Goal: Transaction & Acquisition: Download file/media

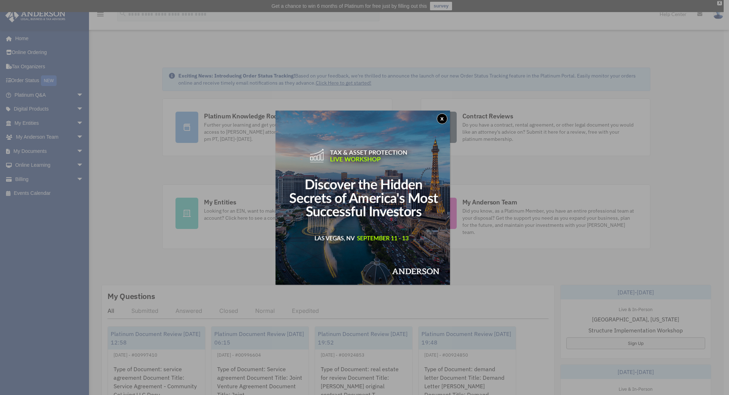
click at [445, 113] on img at bounding box center [363, 198] width 174 height 174
click at [444, 119] on button "x" at bounding box center [442, 119] width 11 height 11
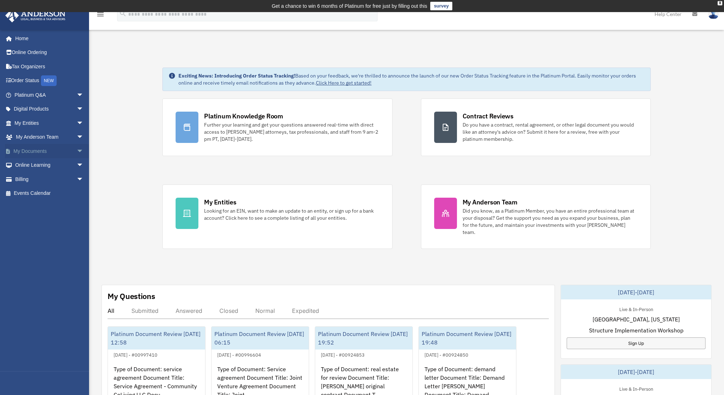
click at [77, 150] on span "arrow_drop_down" at bounding box center [84, 151] width 14 height 15
click at [30, 161] on link "Box" at bounding box center [52, 165] width 84 height 14
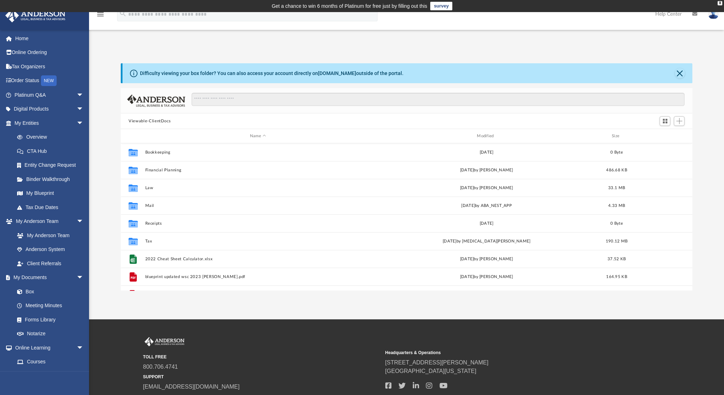
scroll to position [156, 565]
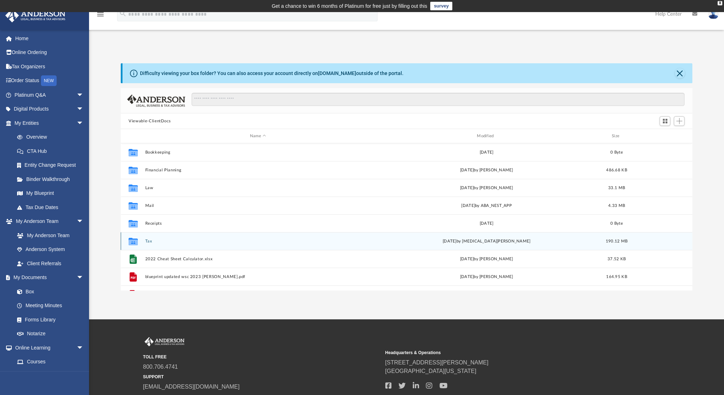
click at [144, 243] on div "Collaborated Folder Tax Mon Jul 21 2025 by Nikita Patel 190.12 MB" at bounding box center [406, 241] width 571 height 18
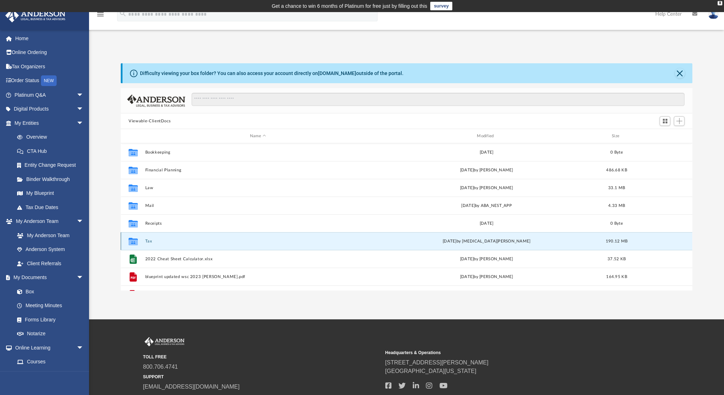
click at [148, 240] on button "Tax" at bounding box center [257, 241] width 225 height 5
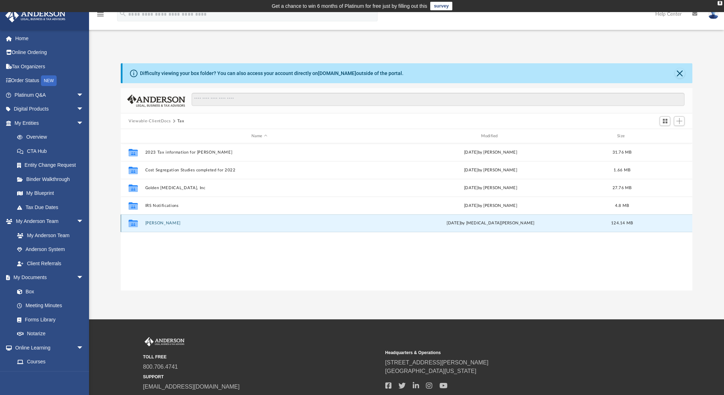
click at [160, 223] on button "[PERSON_NAME]" at bounding box center [259, 223] width 228 height 5
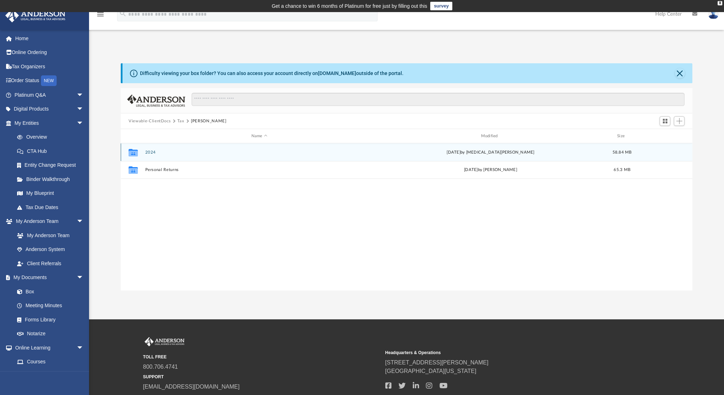
click at [151, 151] on button "2024" at bounding box center [259, 152] width 228 height 5
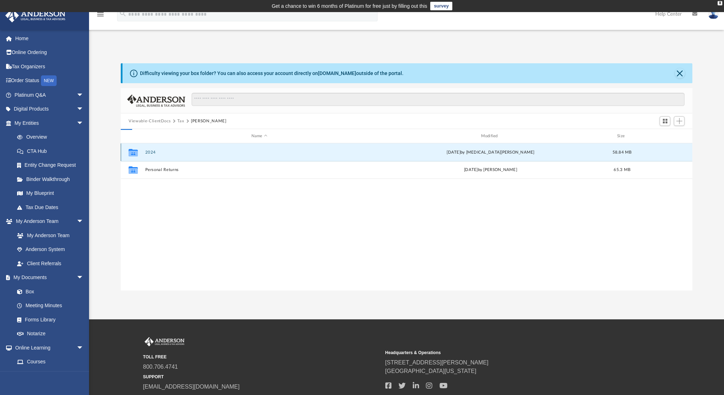
click at [151, 151] on button "2024" at bounding box center [259, 152] width 228 height 5
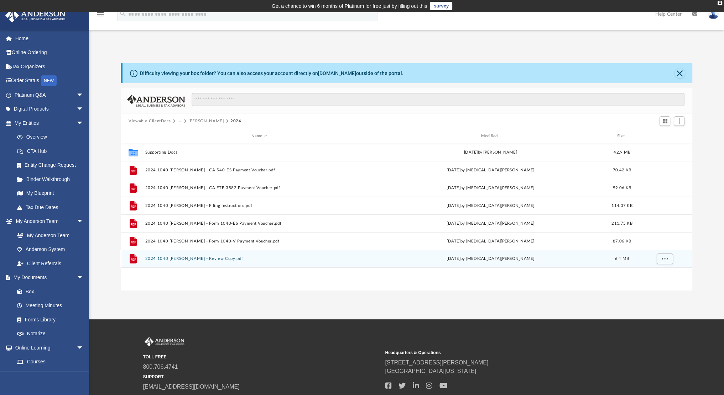
click at [179, 255] on div "File 2024 1040 StClair, Wendy - Review Copy.pdf Mon Jul 21 2025 by Nikita Patel…" at bounding box center [406, 259] width 571 height 18
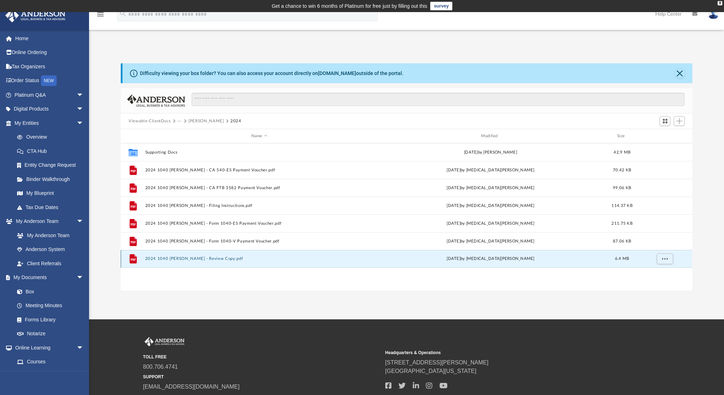
click at [179, 255] on div "File 2024 1040 StClair, Wendy - Review Copy.pdf Mon Jul 21 2025 by Nikita Patel…" at bounding box center [406, 259] width 571 height 18
click at [184, 259] on button "2024 1040 [PERSON_NAME] - Review Copy.pdf" at bounding box center [259, 259] width 228 height 5
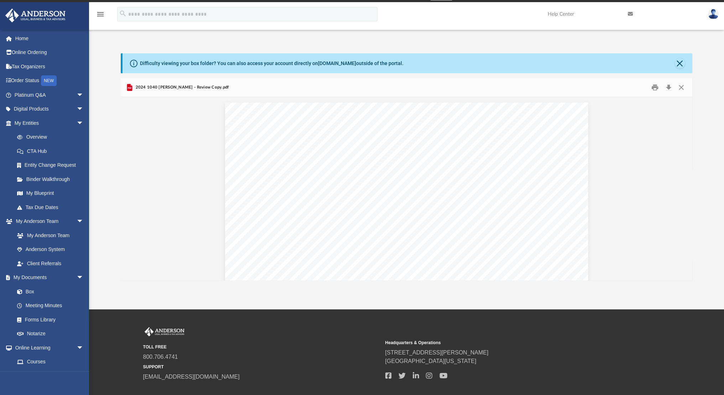
scroll to position [14, 0]
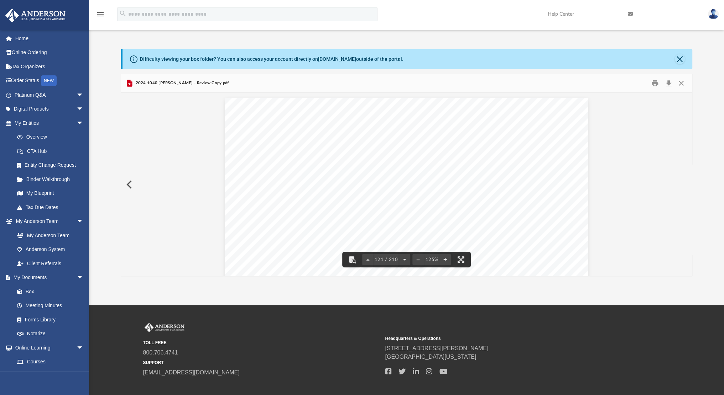
click at [241, 79] on div "2024 1040 [PERSON_NAME] - Review Copy.pdf" at bounding box center [406, 83] width 571 height 19
click at [668, 83] on button "Download" at bounding box center [668, 83] width 13 height 11
click at [225, 168] on div "439262 10-31-24 8 9 10 11 12 8 9 10 11 12 12 a b a b more a b less Side 2 ¥ ¥ N…" at bounding box center [406, 333] width 363 height 470
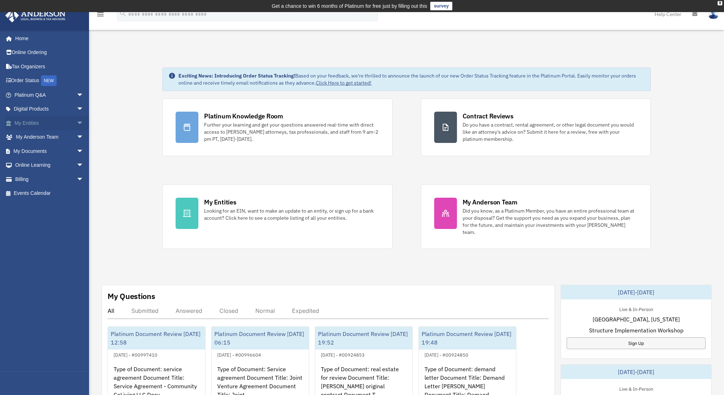
click at [77, 121] on span "arrow_drop_down" at bounding box center [84, 123] width 14 height 15
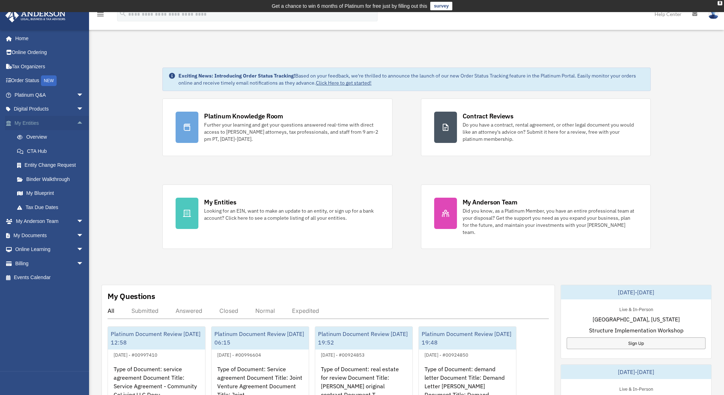
click at [77, 121] on span "arrow_drop_up" at bounding box center [84, 123] width 14 height 15
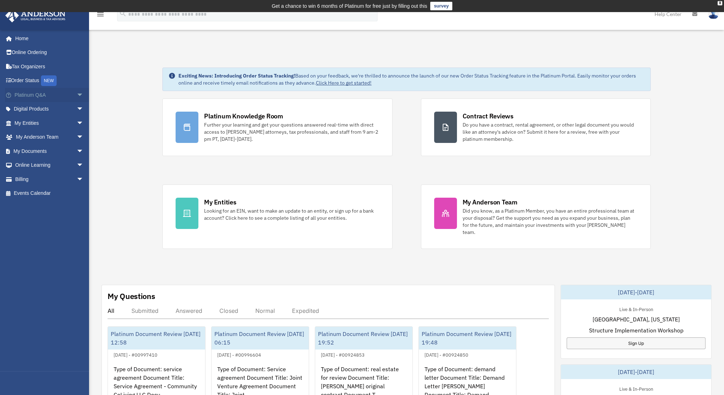
click at [79, 89] on span "arrow_drop_down" at bounding box center [84, 95] width 14 height 15
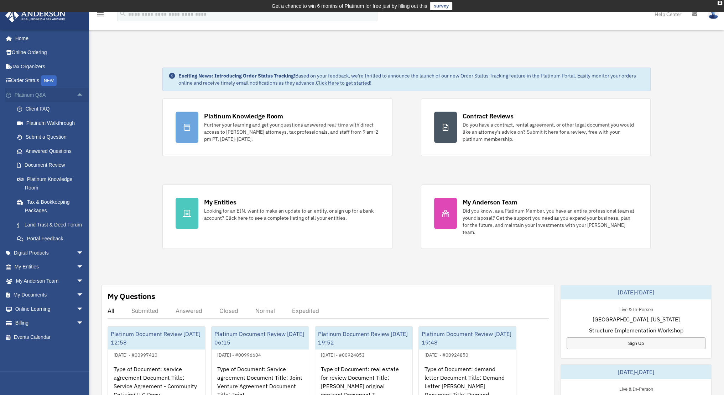
click at [79, 90] on span "arrow_drop_up" at bounding box center [84, 95] width 14 height 15
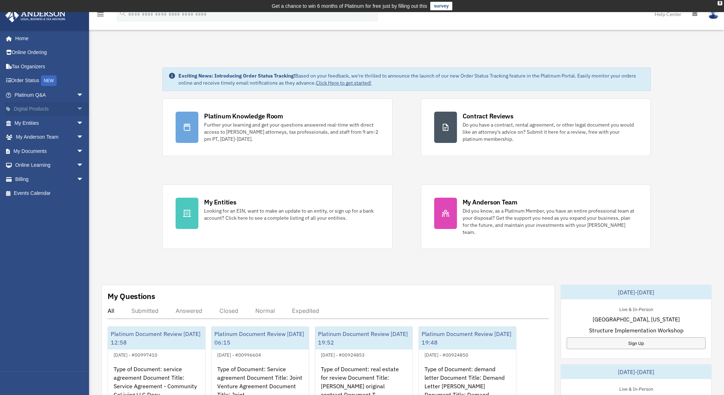
click at [78, 108] on span "arrow_drop_down" at bounding box center [84, 109] width 14 height 15
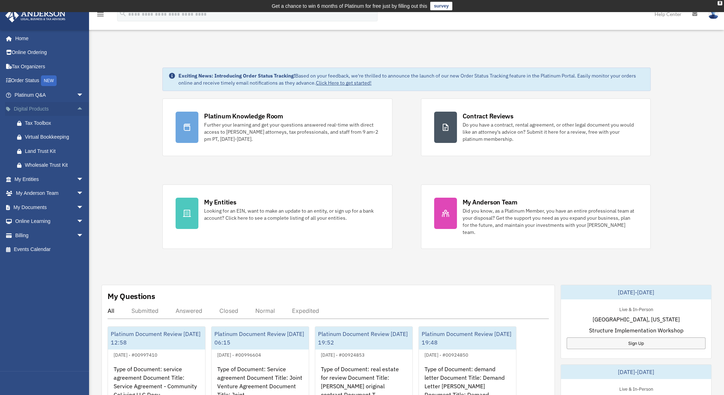
click at [78, 108] on span "arrow_drop_up" at bounding box center [84, 109] width 14 height 15
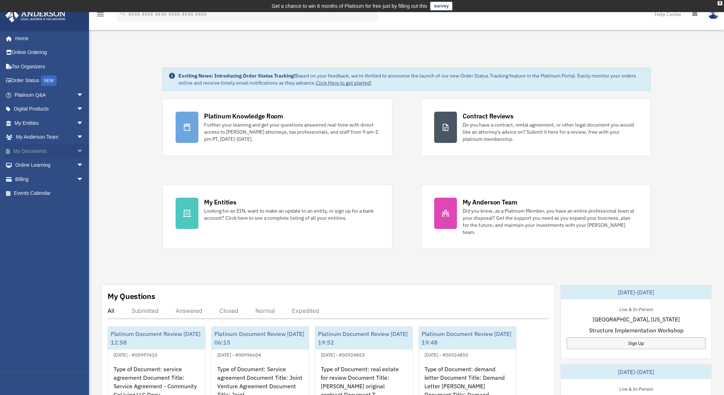
click at [77, 152] on span "arrow_drop_down" at bounding box center [84, 151] width 14 height 15
click at [54, 163] on link "Box" at bounding box center [52, 165] width 84 height 14
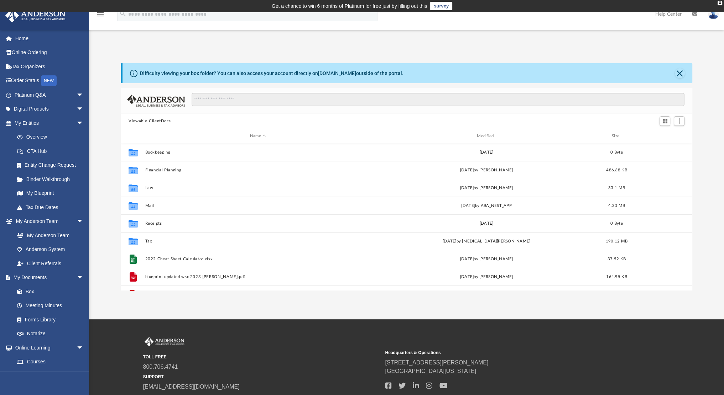
scroll to position [156, 565]
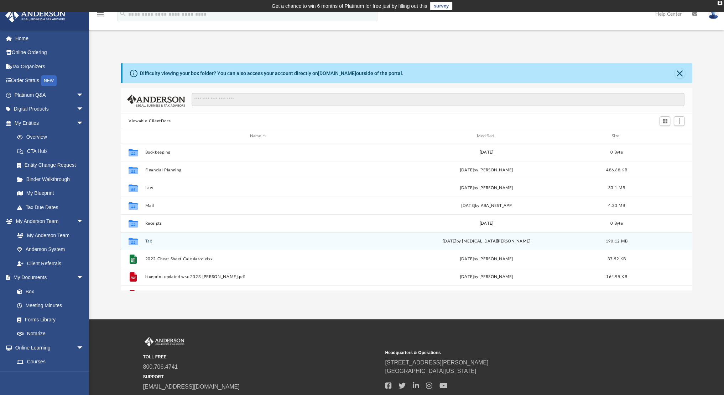
click at [143, 240] on div "Collaborated Folder Tax [DATE] by [MEDICAL_DATA][PERSON_NAME] 190.12 MB" at bounding box center [406, 241] width 571 height 18
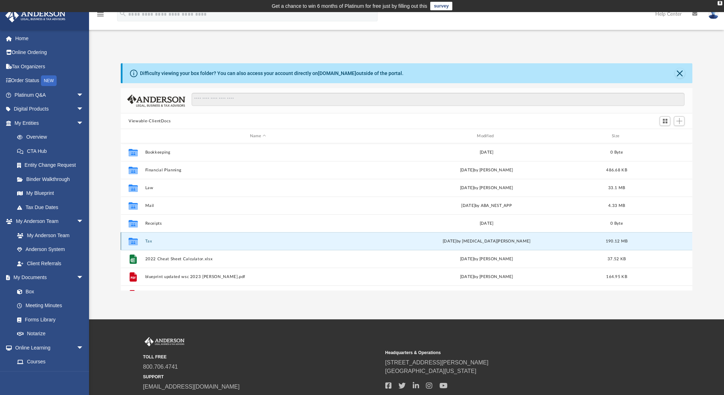
click at [150, 241] on button "Tax" at bounding box center [257, 241] width 225 height 5
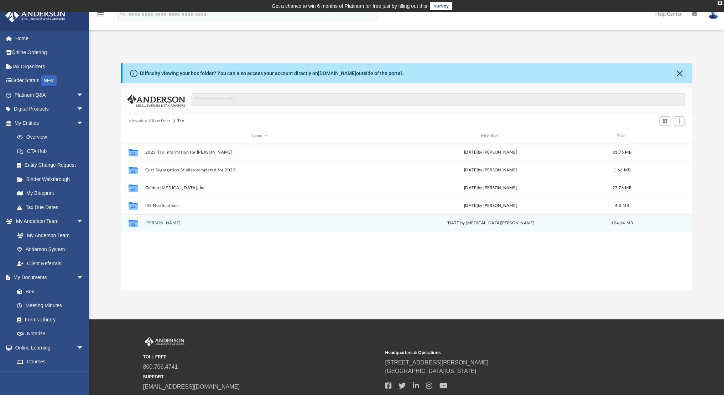
click at [155, 219] on div "Collaborated Folder StClair, Wendy Mon Jul 21 2025 by Nikita Patel 124.14 MB" at bounding box center [406, 224] width 571 height 18
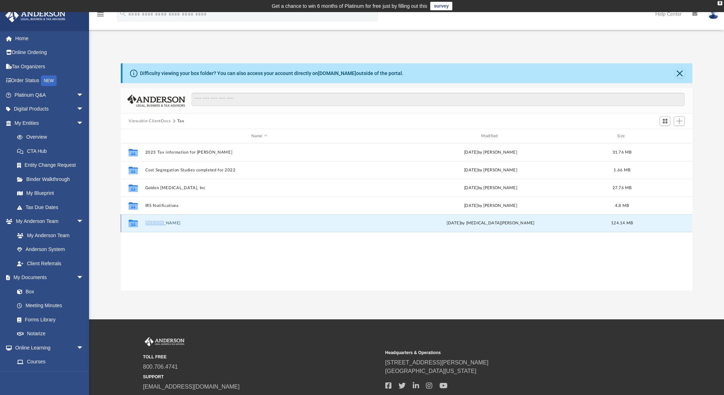
click at [155, 219] on div "Collaborated Folder StClair, Wendy Mon Jul 21 2025 by Nikita Patel 124.14 MB" at bounding box center [406, 224] width 571 height 18
click at [168, 223] on button "[PERSON_NAME]" at bounding box center [259, 223] width 228 height 5
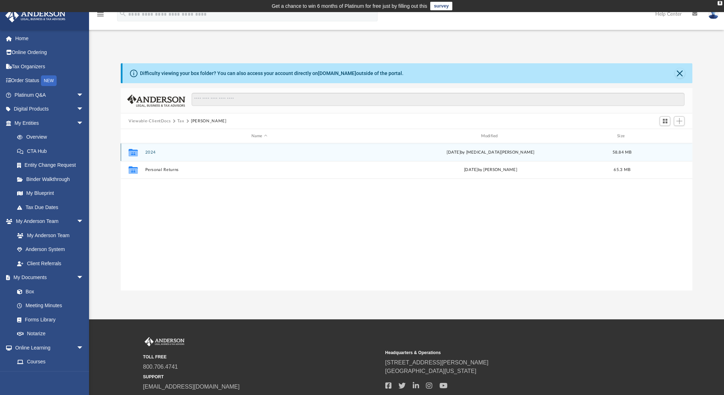
click at [152, 150] on button "2024" at bounding box center [259, 152] width 228 height 5
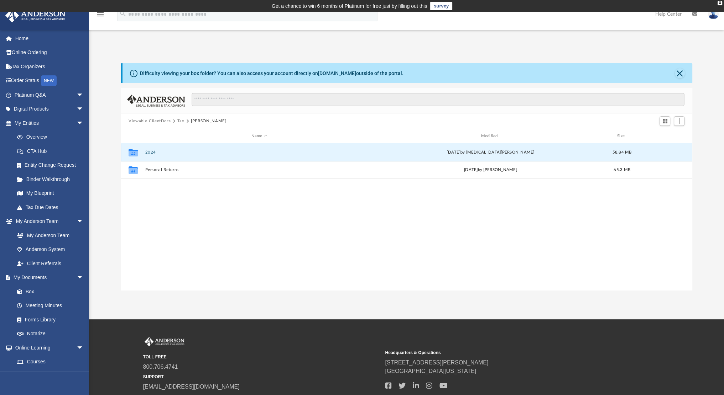
click at [152, 150] on button "2024" at bounding box center [259, 152] width 228 height 5
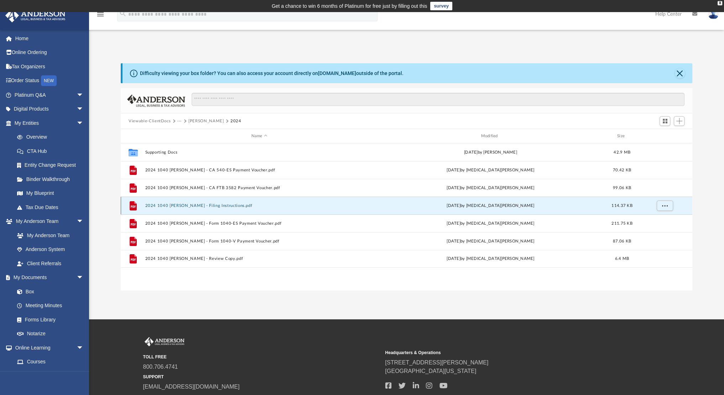
click at [213, 204] on button "2024 1040 [PERSON_NAME] - Filing Instructions.pdf" at bounding box center [259, 206] width 228 height 5
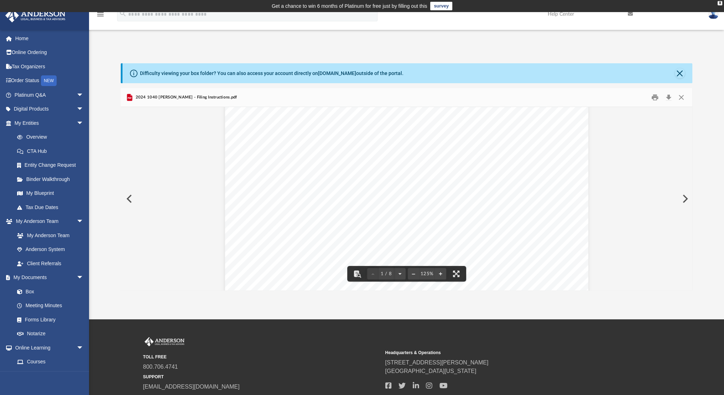
scroll to position [174, 0]
drag, startPoint x: 47, startPoint y: 4, endPoint x: 279, endPoint y: 52, distance: 236.6
click at [279, 52] on div "Difficulty viewing your box folder? You can also access your account directly o…" at bounding box center [406, 169] width 635 height 242
click at [209, 84] on div "Difficulty viewing your box folder? You can also access your account directly o…" at bounding box center [406, 176] width 571 height 227
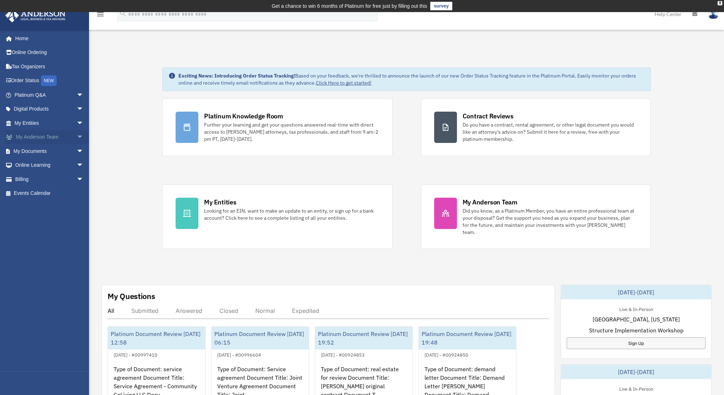
click at [77, 138] on span "arrow_drop_down" at bounding box center [84, 137] width 14 height 15
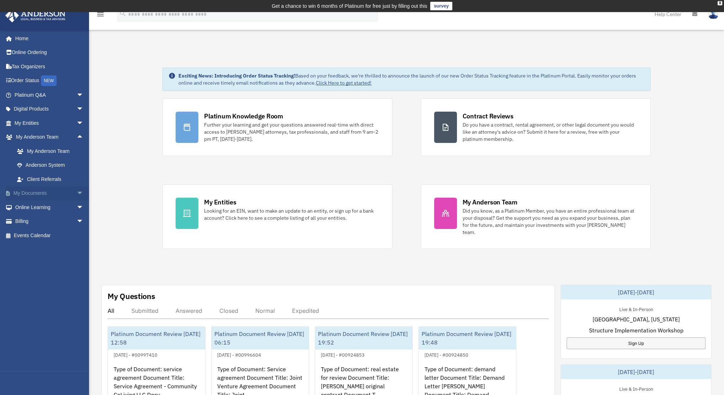
click at [77, 192] on span "arrow_drop_down" at bounding box center [84, 194] width 14 height 15
click at [37, 210] on link "Box" at bounding box center [52, 207] width 84 height 14
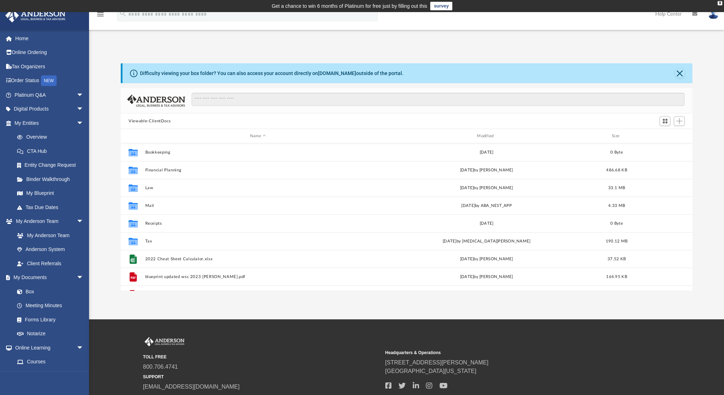
scroll to position [156, 565]
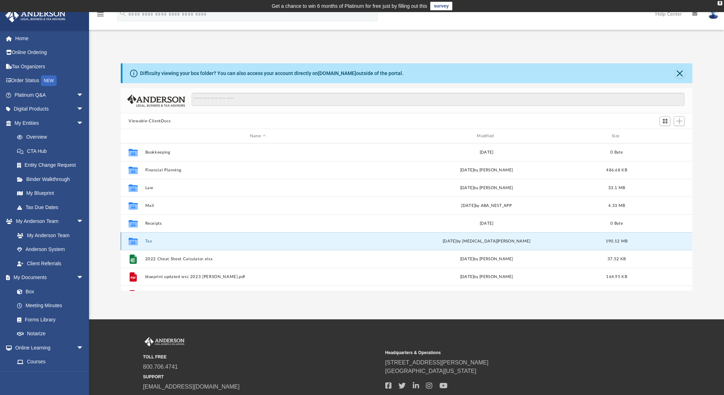
click at [153, 243] on button "Tax" at bounding box center [257, 241] width 225 height 5
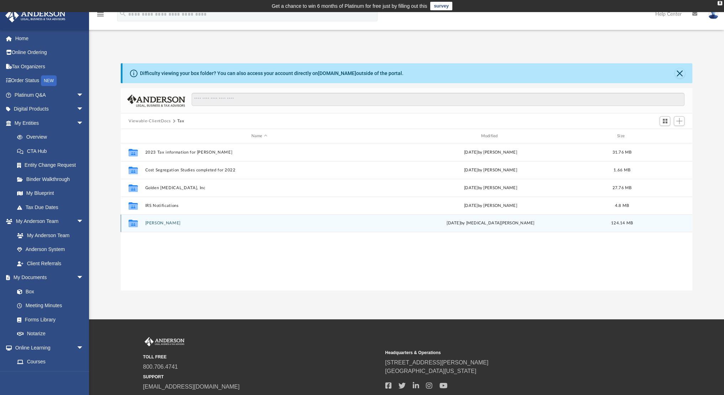
click at [164, 227] on div "Collaborated Folder [PERSON_NAME][DATE] by [MEDICAL_DATA][PERSON_NAME] 124.14 MB" at bounding box center [406, 224] width 571 height 18
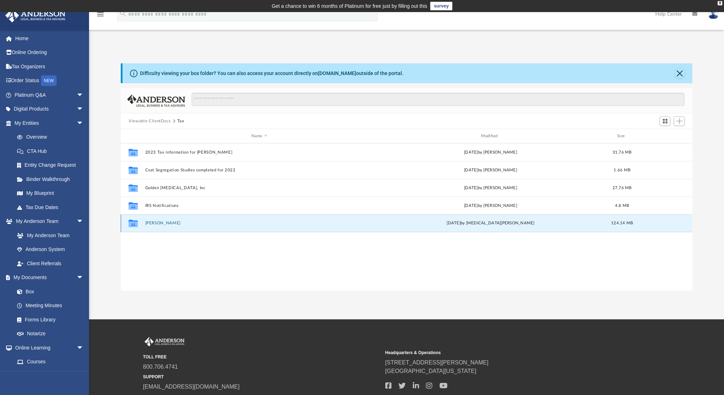
click at [168, 222] on button "[PERSON_NAME]" at bounding box center [259, 223] width 228 height 5
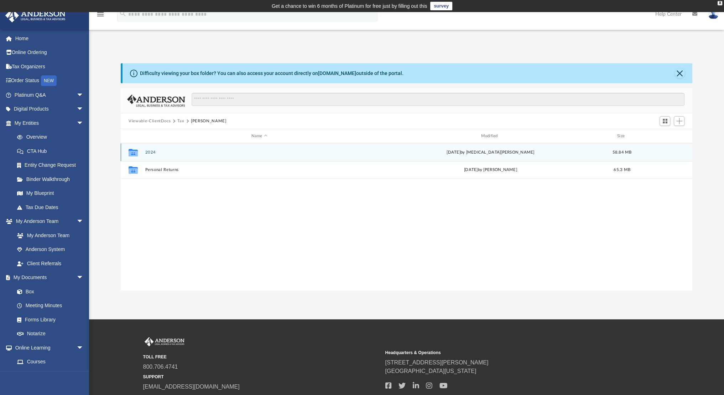
click at [154, 152] on button "2024" at bounding box center [259, 152] width 228 height 5
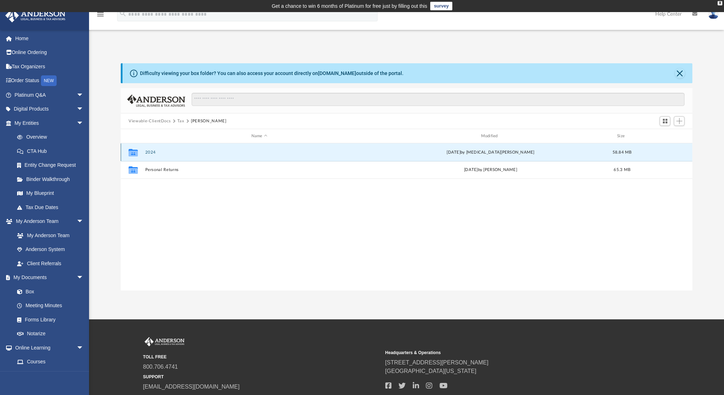
click at [154, 152] on button "2024" at bounding box center [259, 152] width 228 height 5
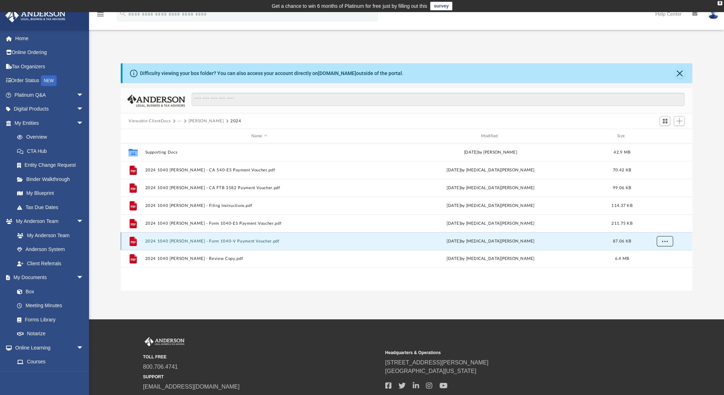
click at [664, 240] on span "More options" at bounding box center [665, 241] width 6 height 4
click at [668, 266] on li "Download" at bounding box center [658, 266] width 21 height 7
click at [665, 239] on button "More options" at bounding box center [664, 241] width 16 height 11
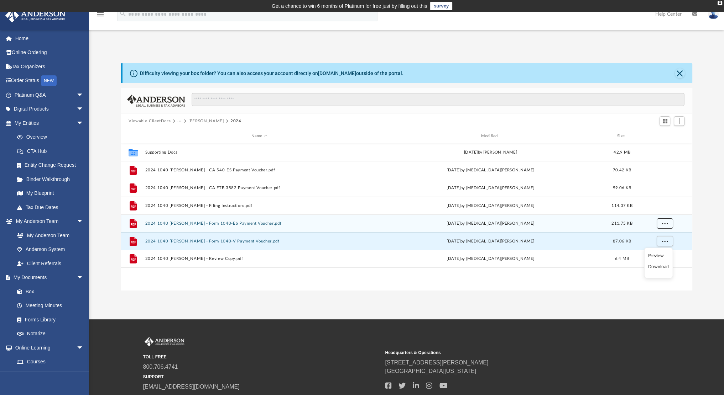
click at [662, 223] on span "More options" at bounding box center [665, 223] width 6 height 4
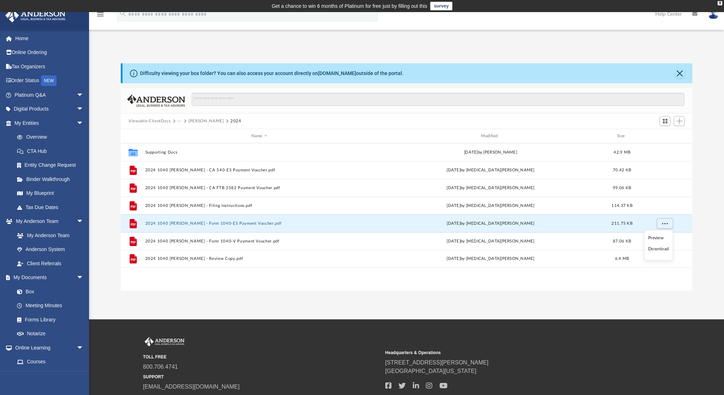
click at [661, 250] on li "Download" at bounding box center [658, 249] width 21 height 7
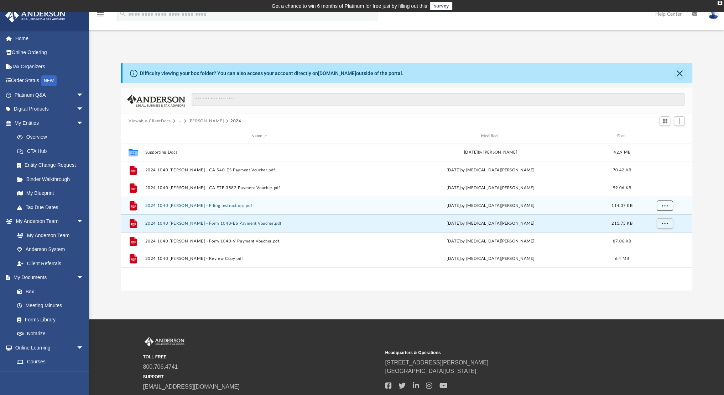
click at [664, 204] on span "More options" at bounding box center [665, 206] width 6 height 4
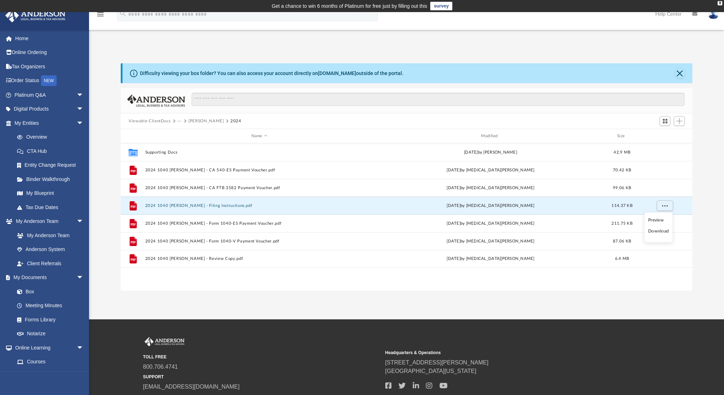
click at [661, 229] on li "Download" at bounding box center [658, 231] width 21 height 7
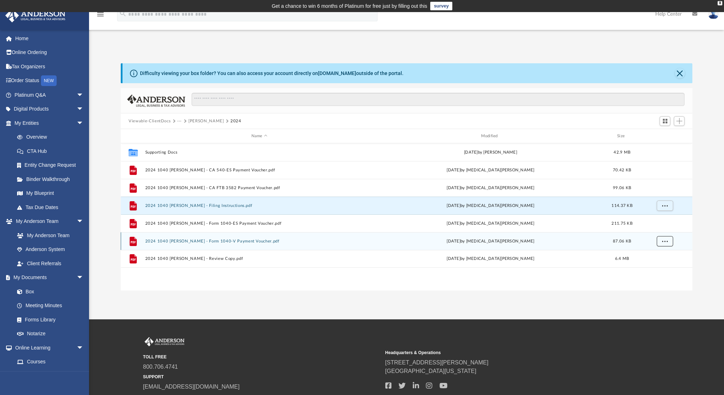
click at [662, 241] on span "More options" at bounding box center [665, 241] width 6 height 4
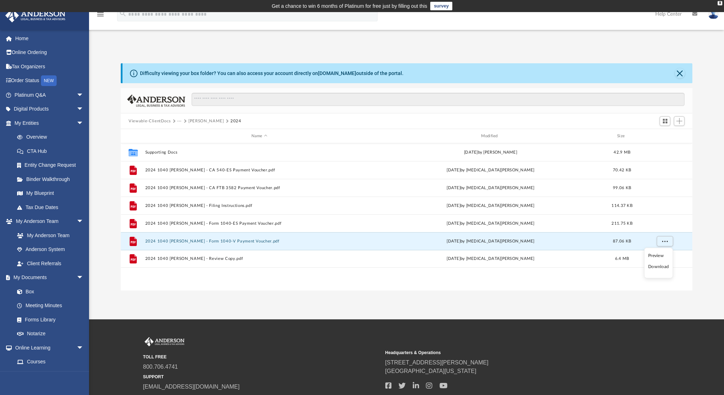
click at [659, 266] on li "Download" at bounding box center [658, 266] width 21 height 7
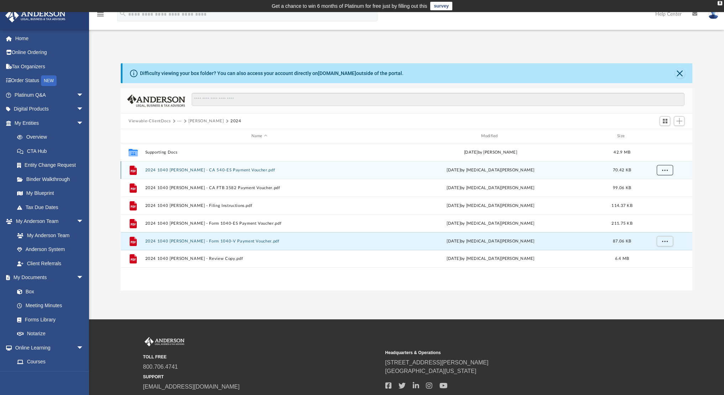
click at [665, 169] on span "More options" at bounding box center [665, 170] width 6 height 4
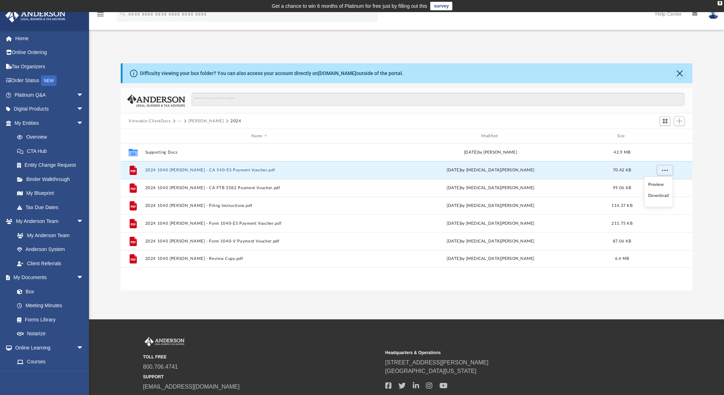
click at [657, 195] on li "Download" at bounding box center [658, 195] width 21 height 7
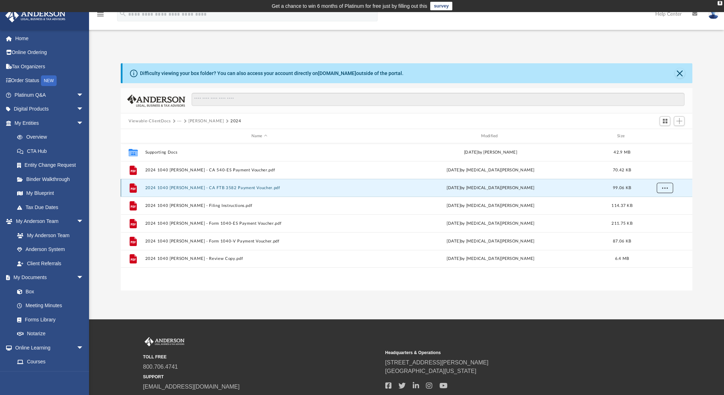
click at [661, 185] on button "More options" at bounding box center [664, 188] width 16 height 11
click at [659, 214] on li "Download" at bounding box center [658, 213] width 21 height 7
